Goal: Find contact information: Find contact information

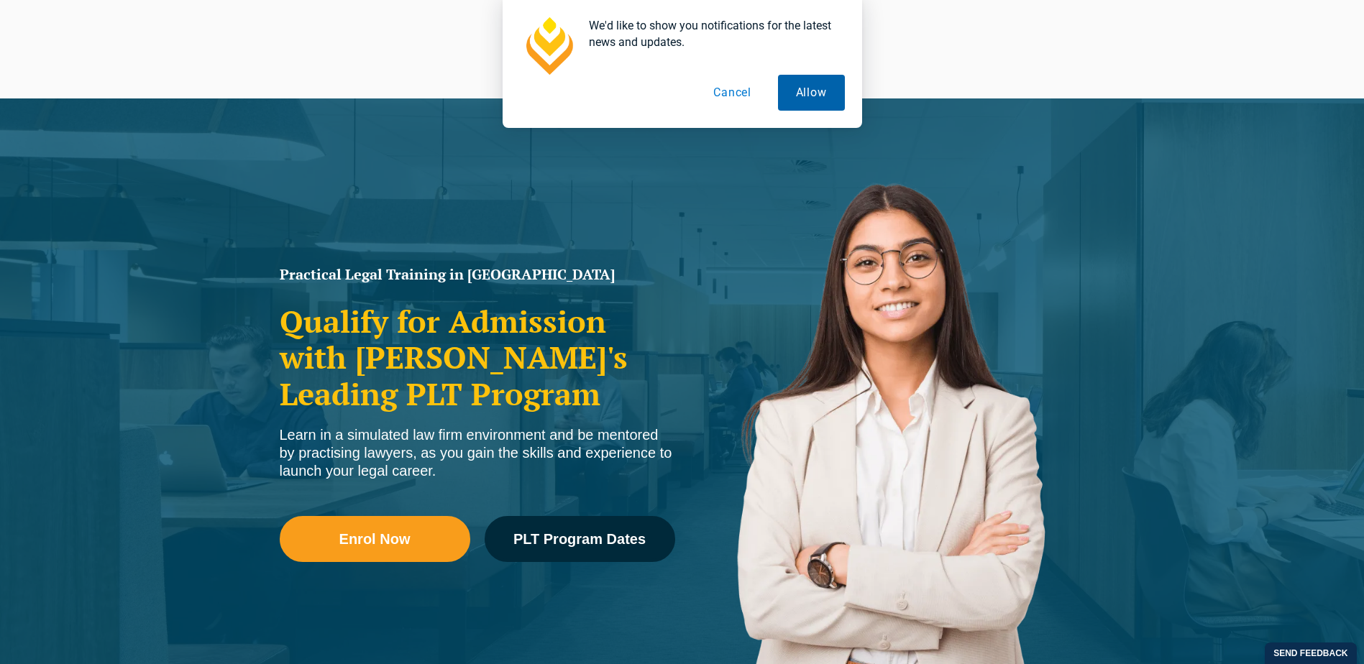
click at [800, 103] on button "Allow" at bounding box center [811, 93] width 67 height 36
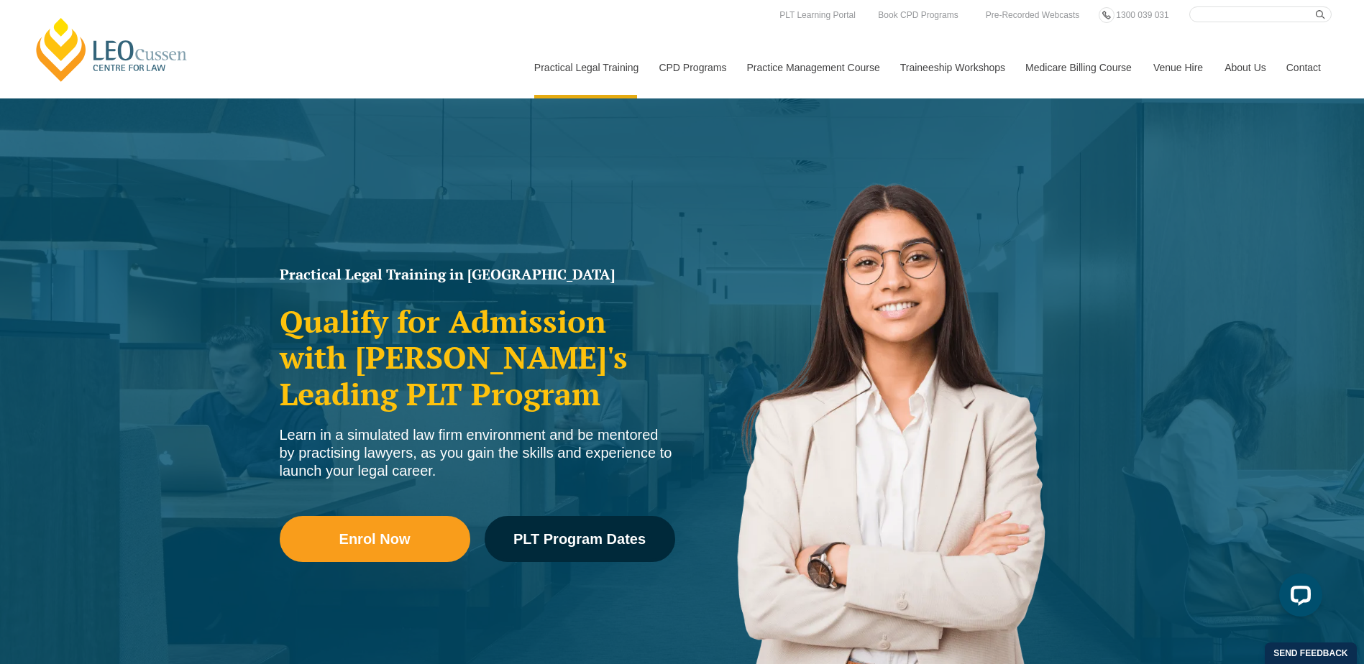
click at [1296, 78] on link "Contact" at bounding box center [1303, 68] width 56 height 62
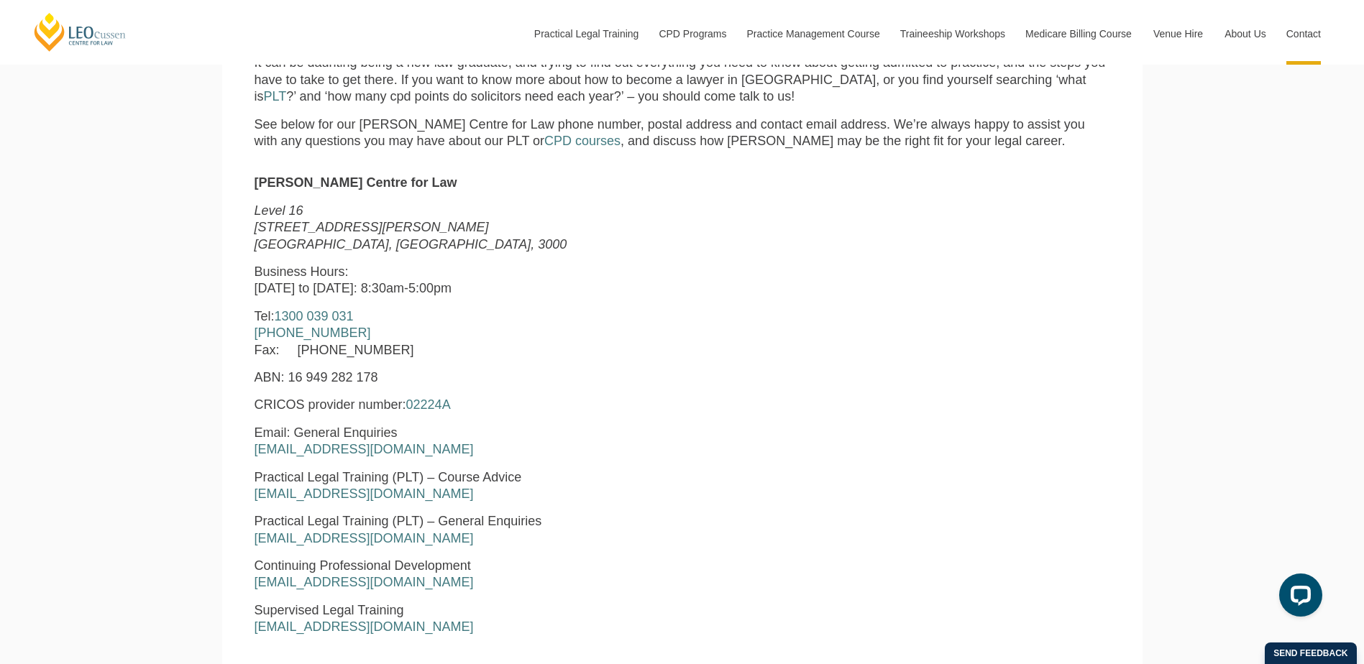
scroll to position [610, 0]
